Goal: Task Accomplishment & Management: Manage account settings

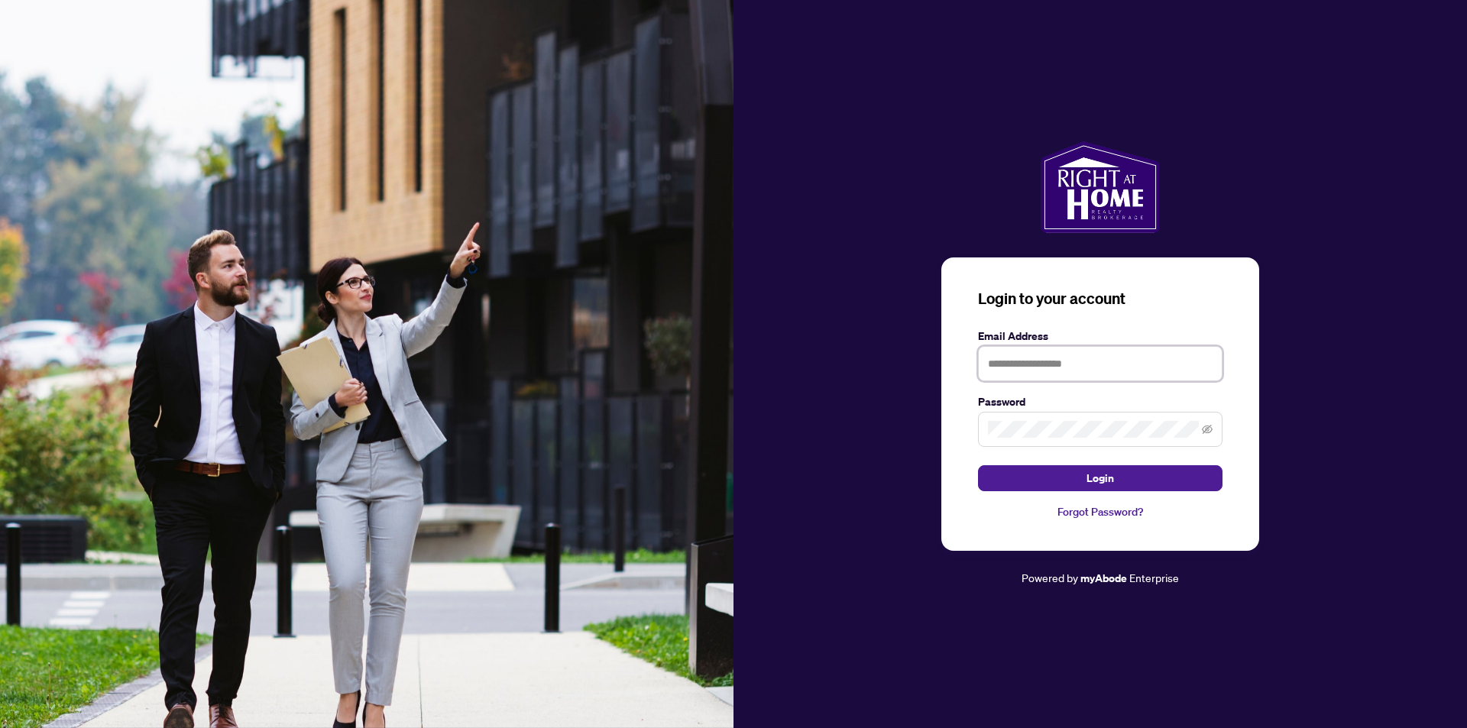
click at [1015, 372] on input "text" at bounding box center [1100, 363] width 244 height 35
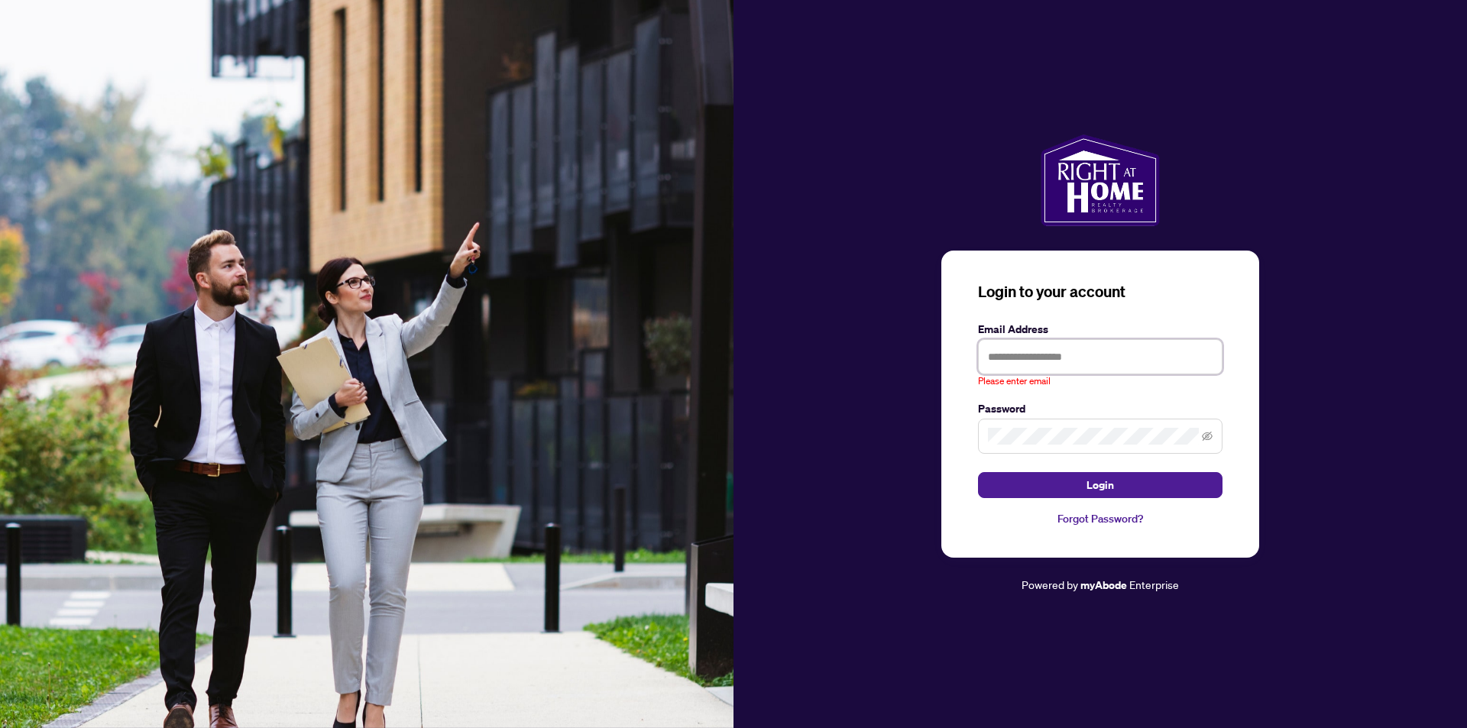
click at [978, 472] on button "Login" at bounding box center [1100, 485] width 244 height 26
type input "**********"
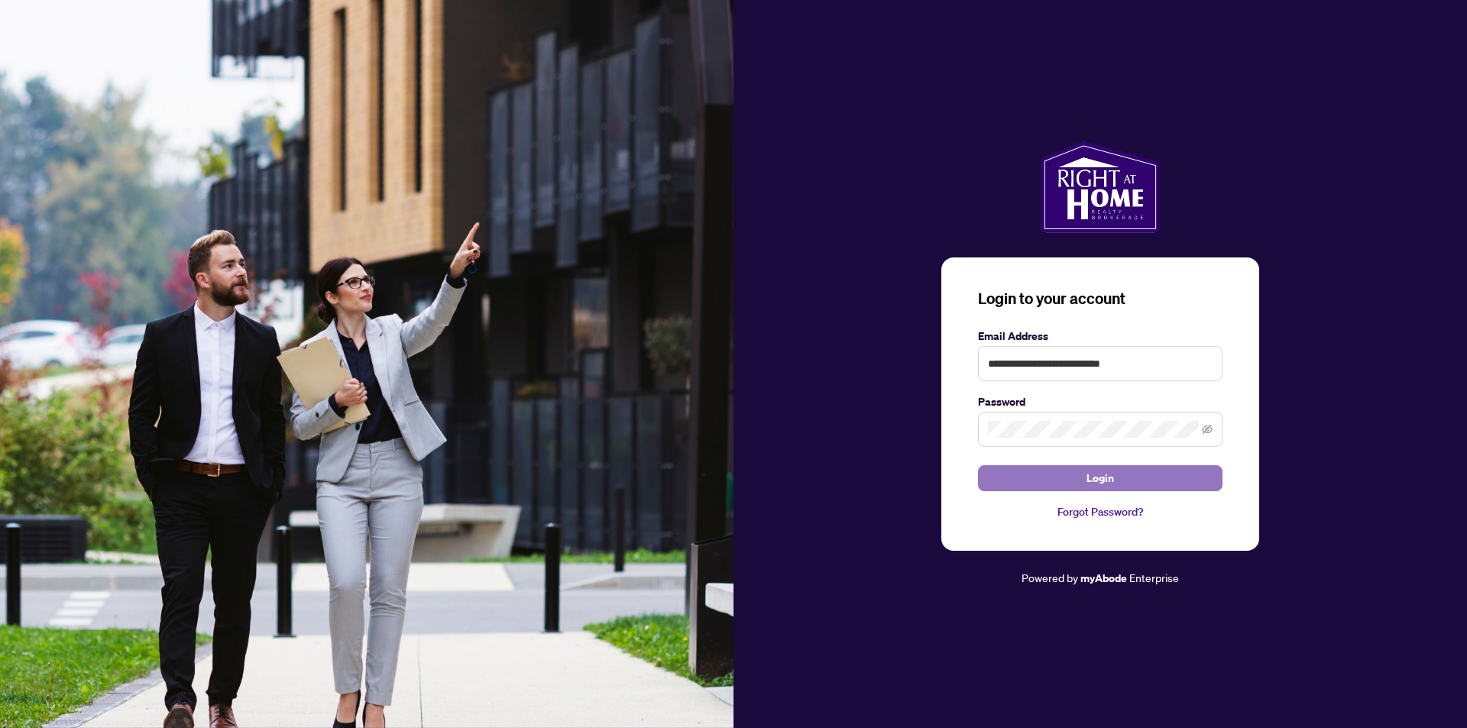
click at [1100, 477] on span "Login" at bounding box center [1100, 478] width 28 height 24
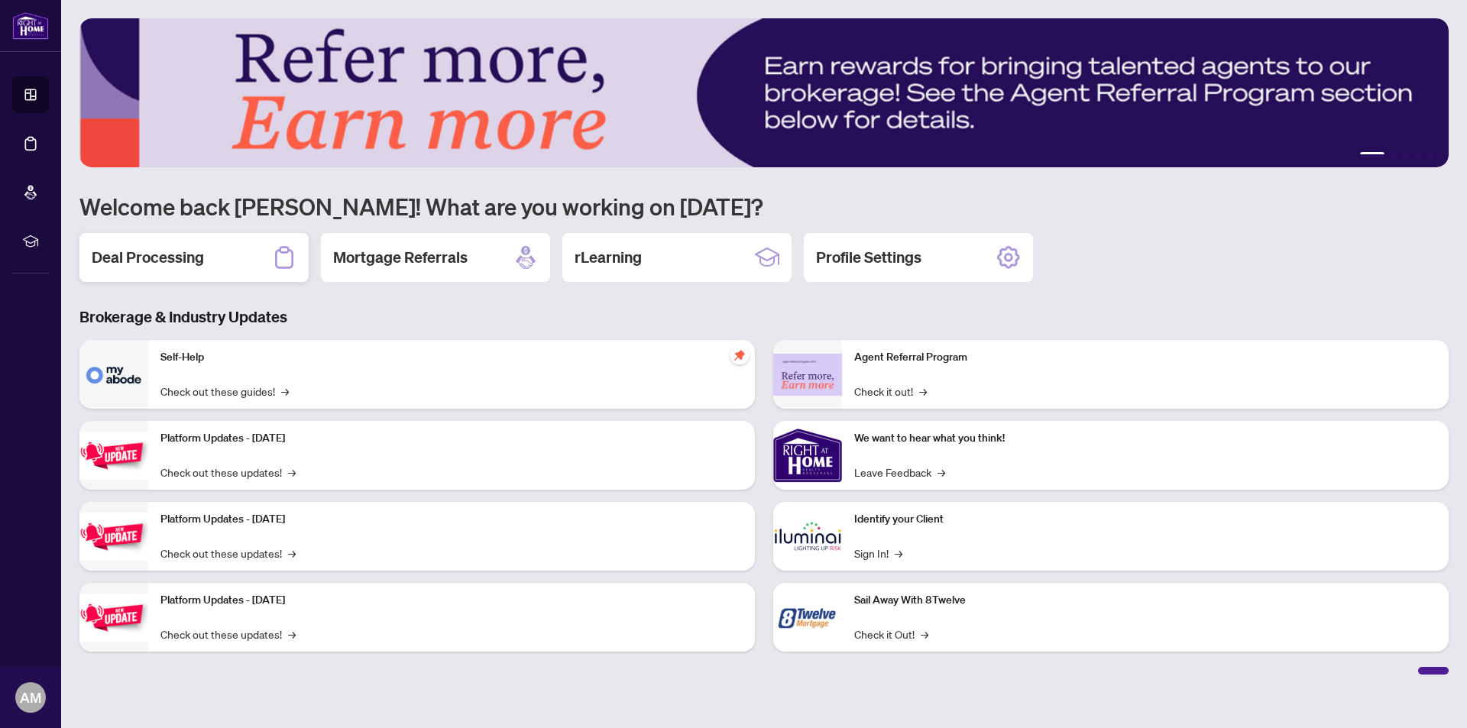
click at [128, 259] on h2 "Deal Processing" at bounding box center [148, 257] width 112 height 21
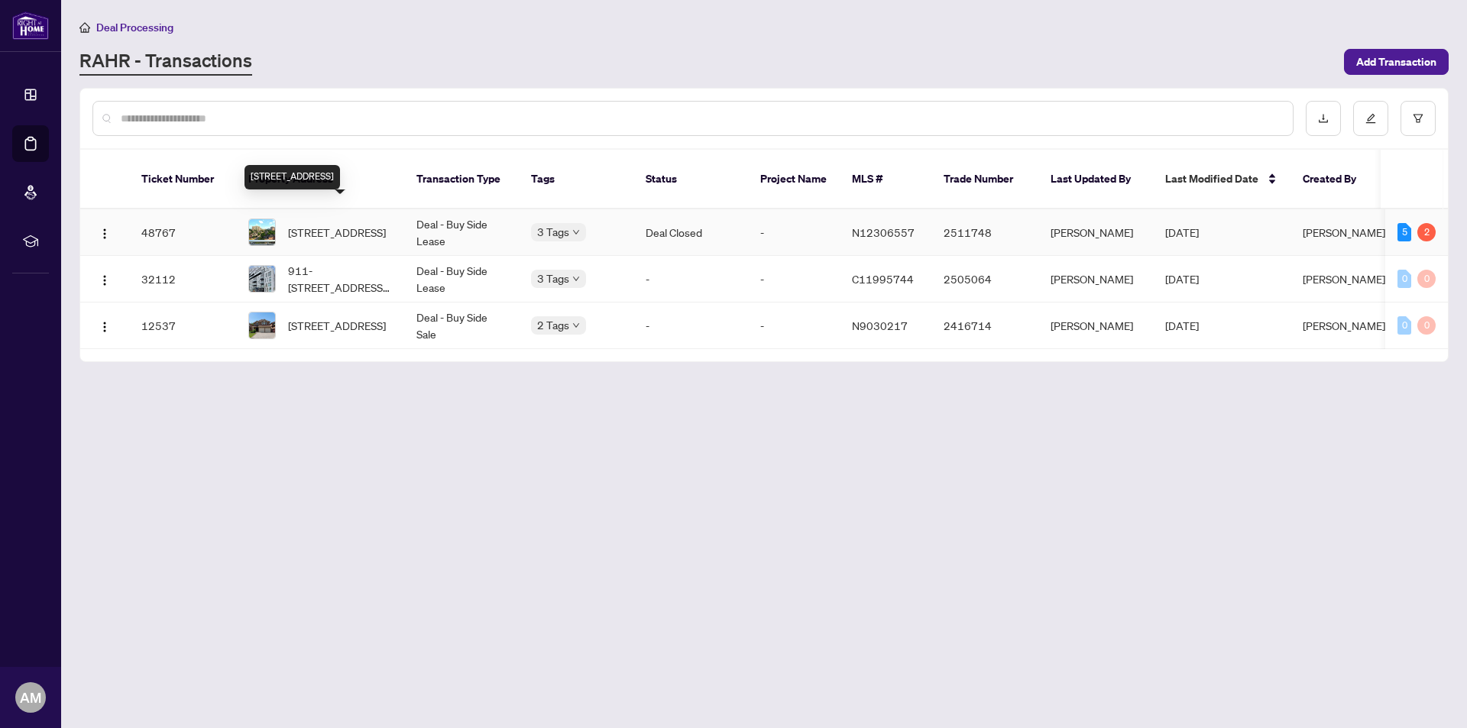
click at [329, 224] on span "[STREET_ADDRESS]" at bounding box center [337, 232] width 98 height 17
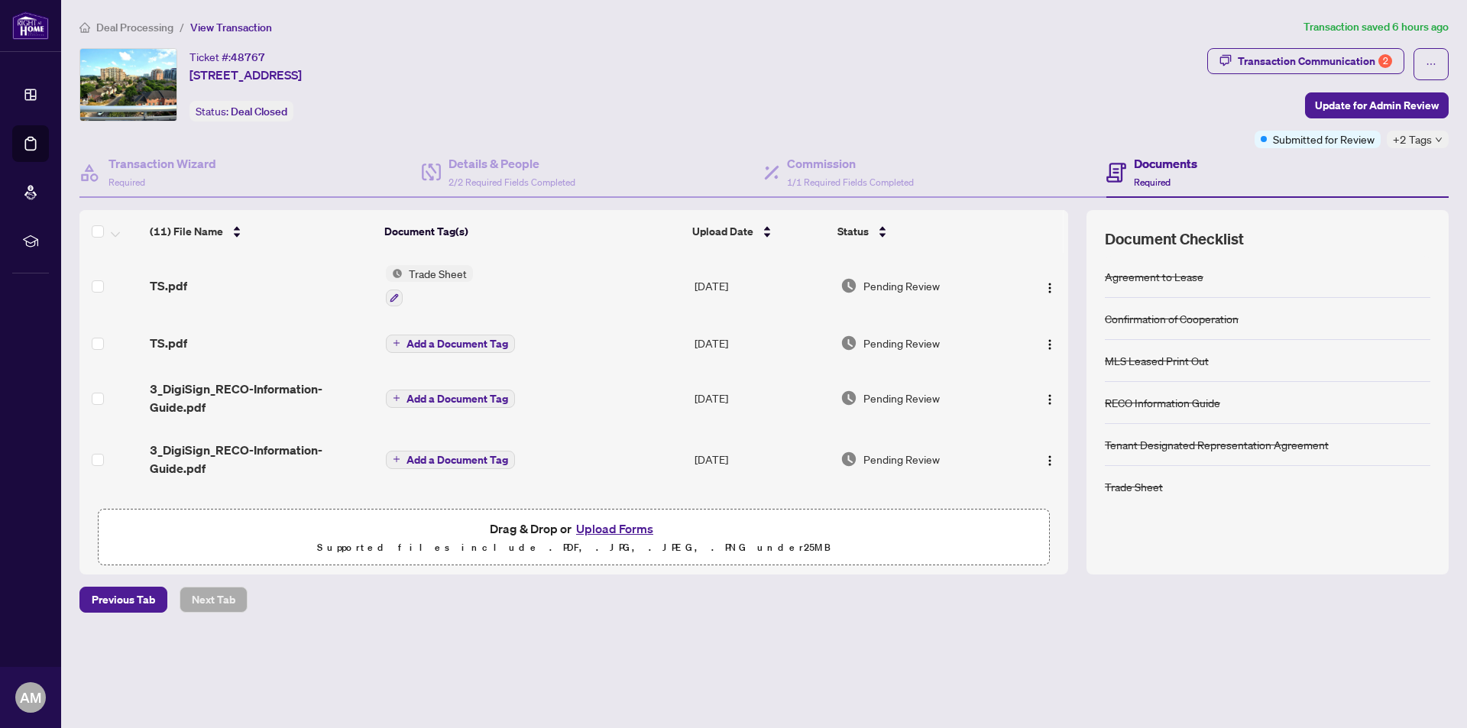
click at [134, 28] on span "Deal Processing" at bounding box center [134, 28] width 77 height 14
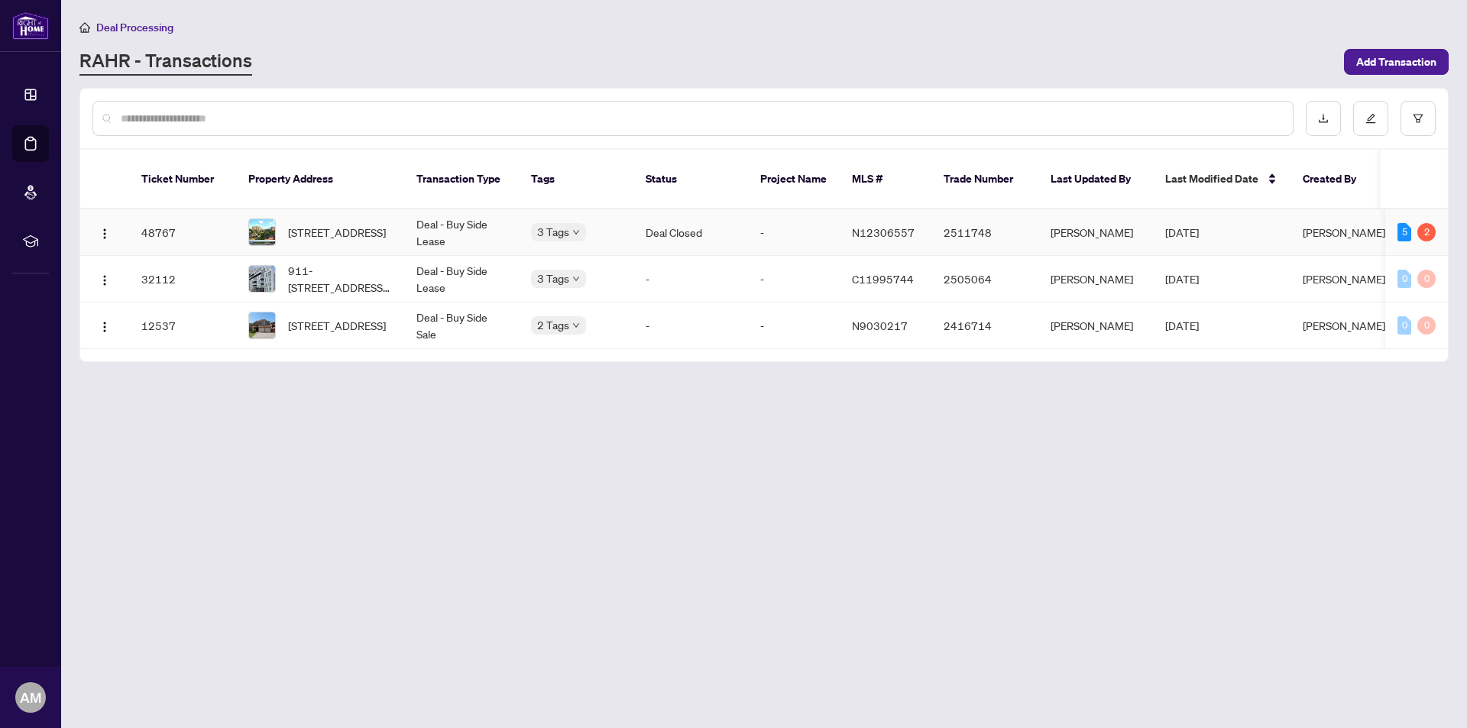
click at [670, 219] on td "Deal Closed" at bounding box center [690, 232] width 115 height 47
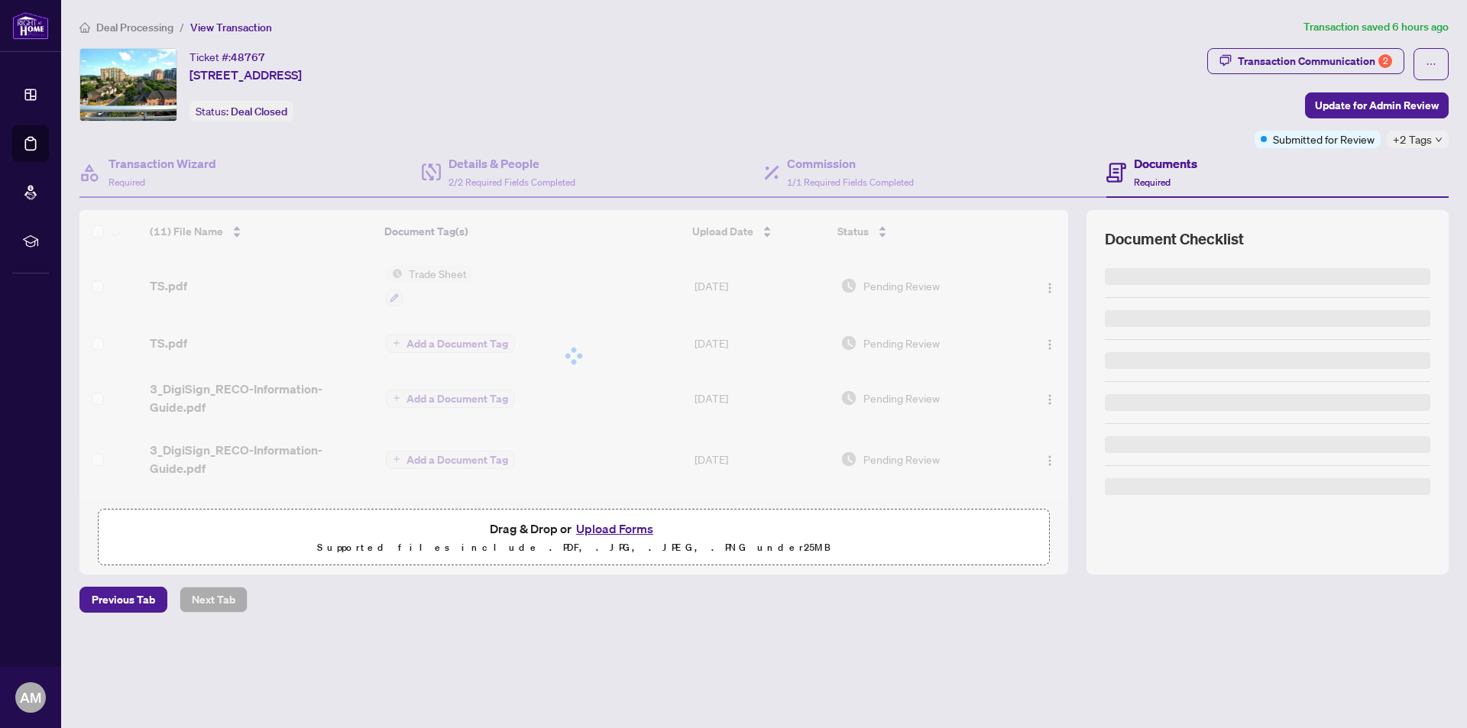
click at [118, 31] on span "Deal Processing" at bounding box center [134, 28] width 77 height 14
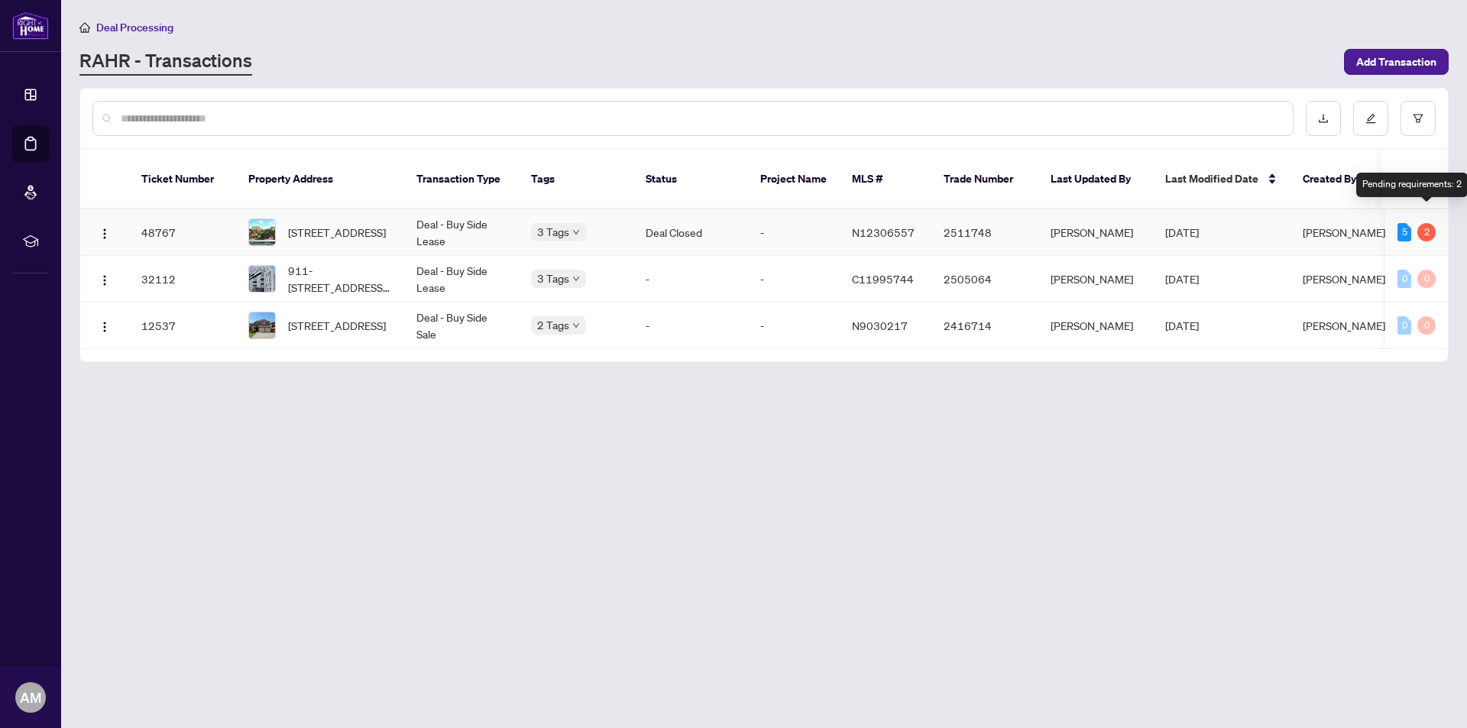
click at [1426, 223] on div "2" at bounding box center [1426, 232] width 18 height 18
click at [1343, 225] on span "[PERSON_NAME]" at bounding box center [1344, 232] width 83 height 14
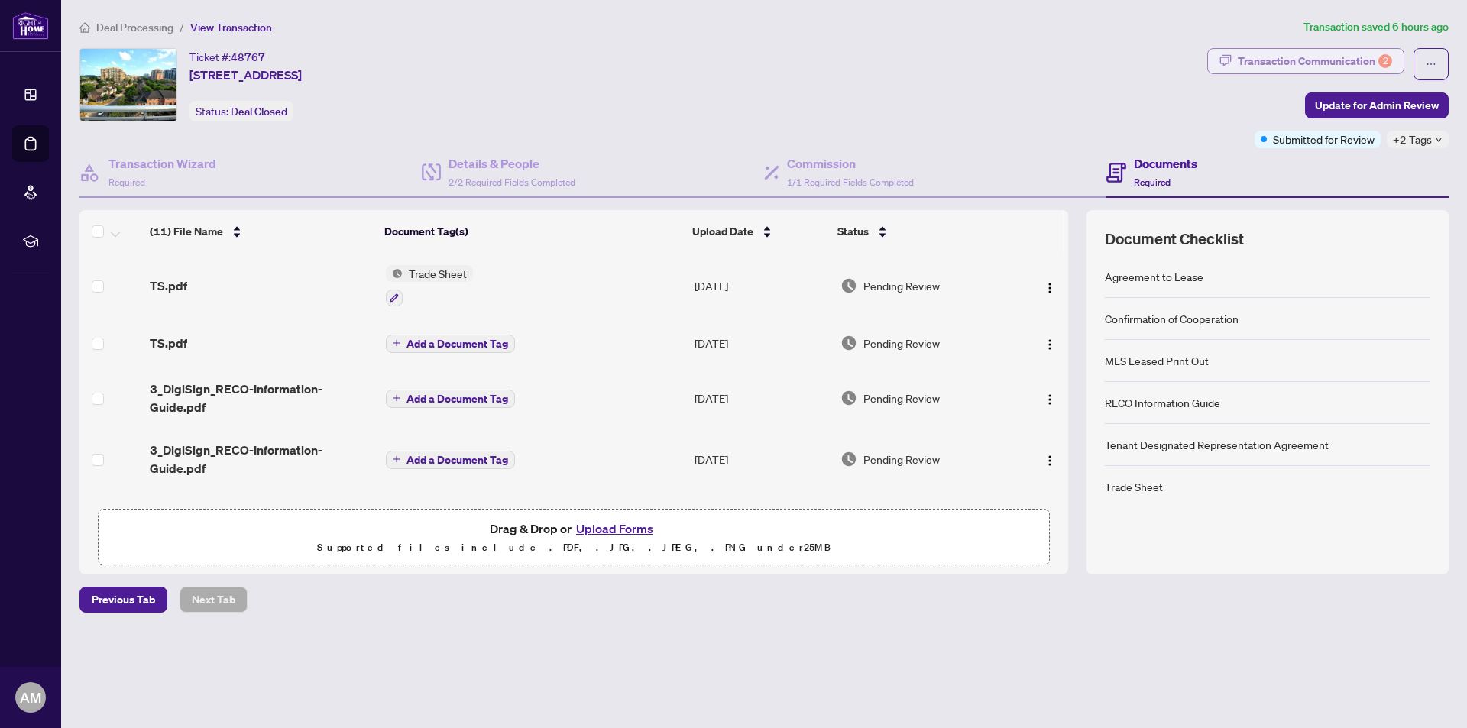
click at [1339, 67] on div "Transaction Communication 2" at bounding box center [1315, 61] width 154 height 24
